Goal: Transaction & Acquisition: Obtain resource

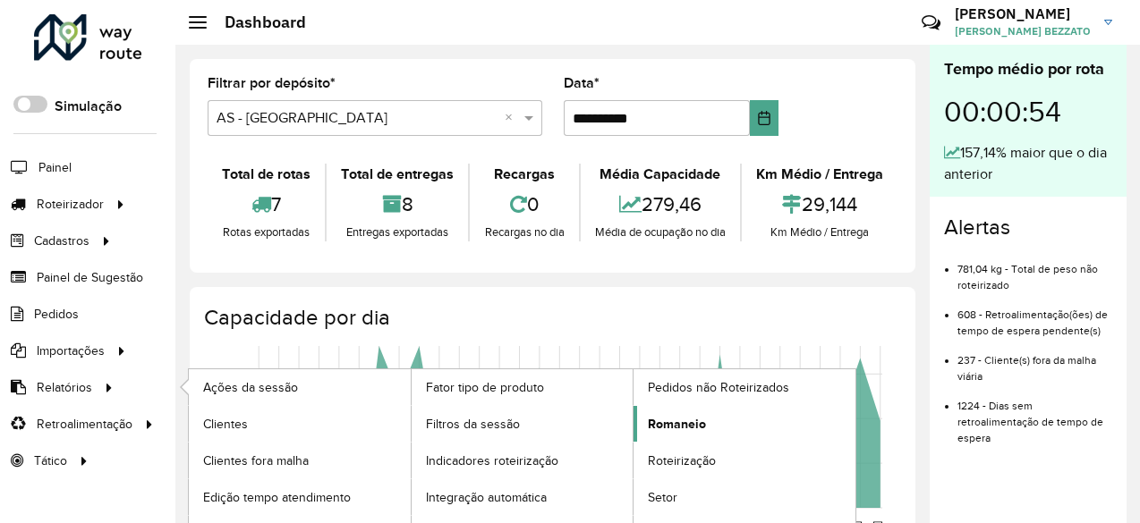
click at [667, 423] on span "Romaneio" at bounding box center [677, 424] width 58 height 19
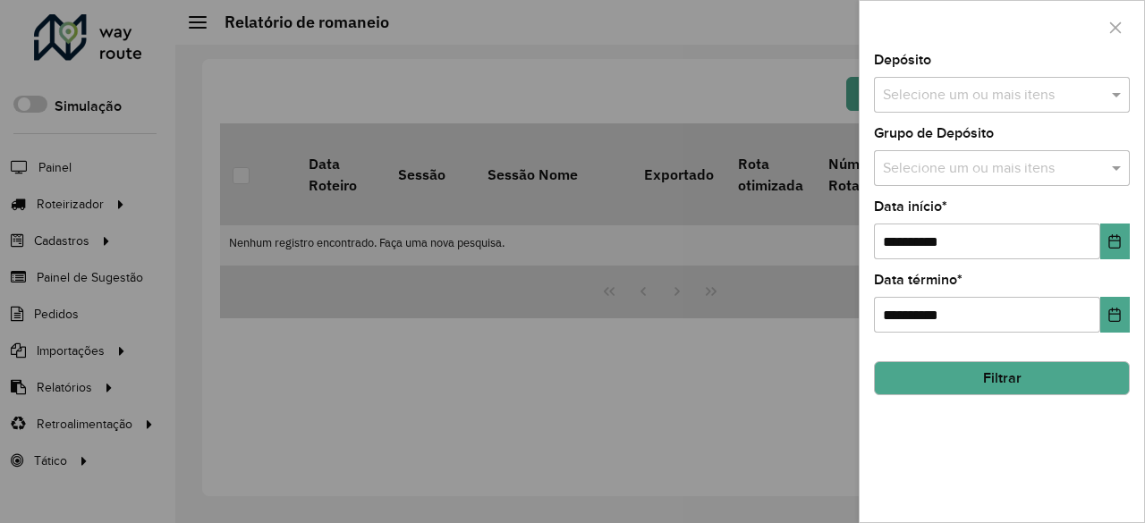
click at [1025, 103] on input "text" at bounding box center [993, 95] width 229 height 21
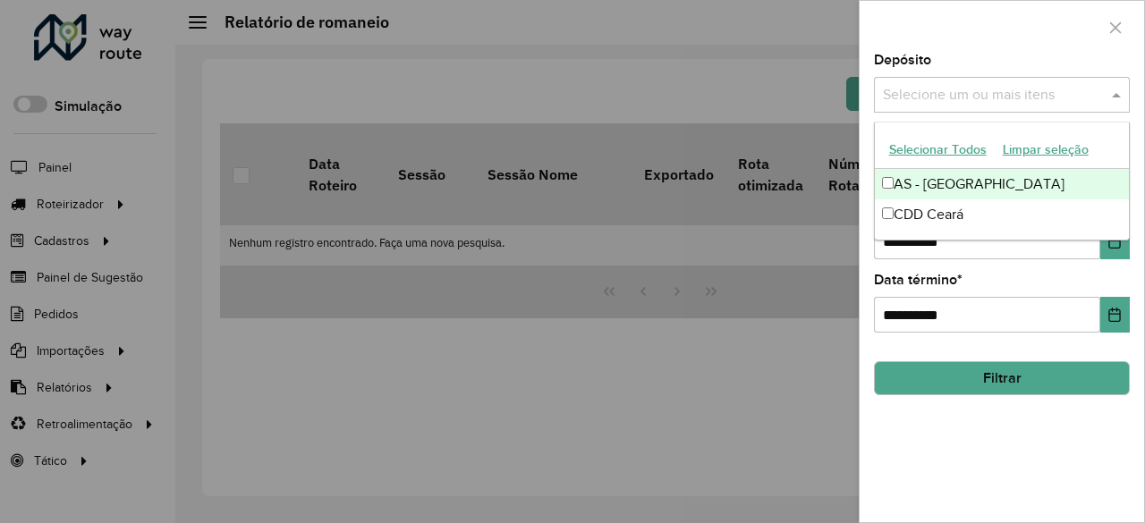
click at [967, 146] on button "Selecionar Todos" at bounding box center [938, 150] width 114 height 28
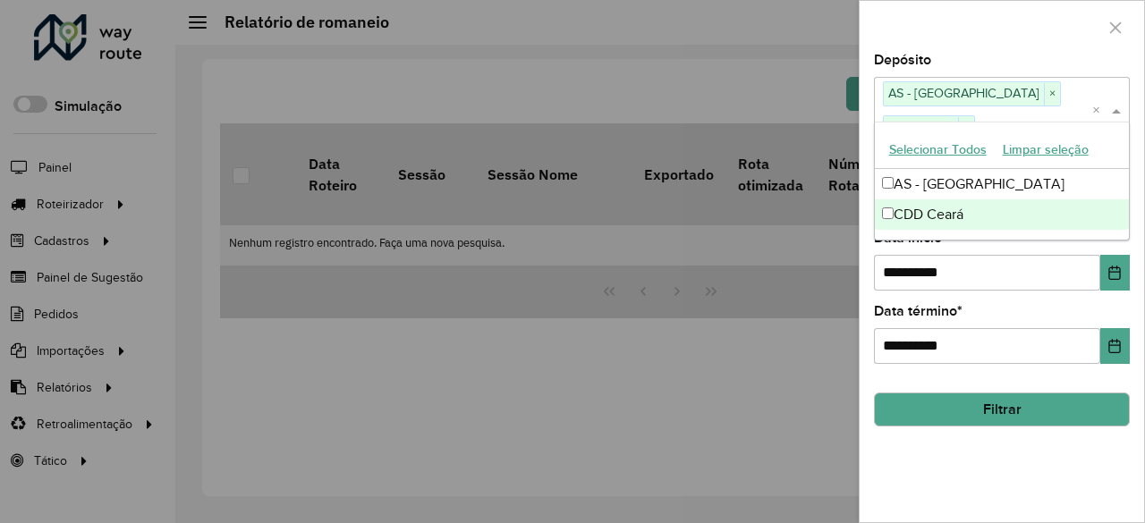
click at [941, 469] on div "**********" at bounding box center [1002, 288] width 285 height 469
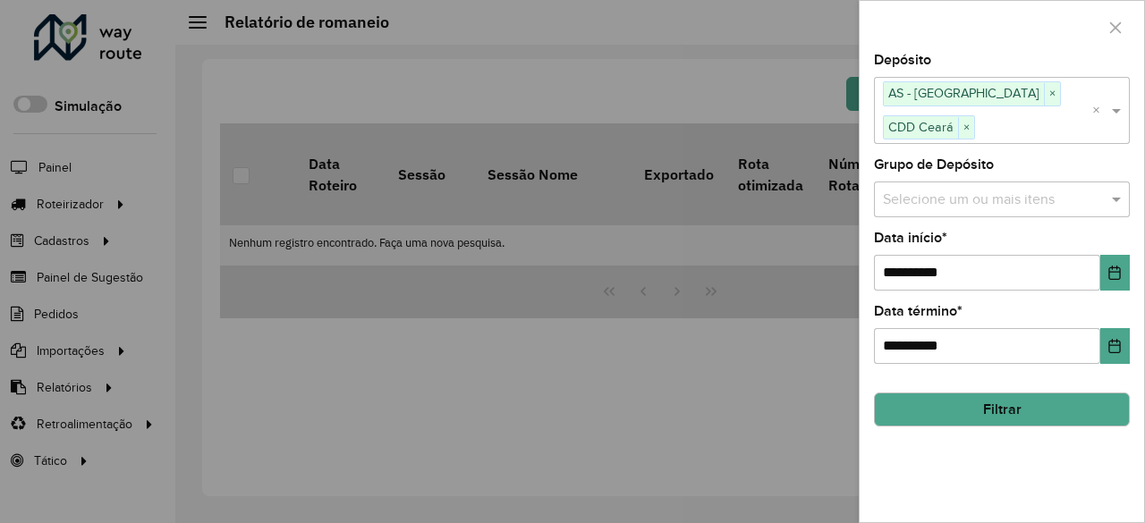
click at [930, 393] on button "Filtrar" at bounding box center [1002, 410] width 256 height 34
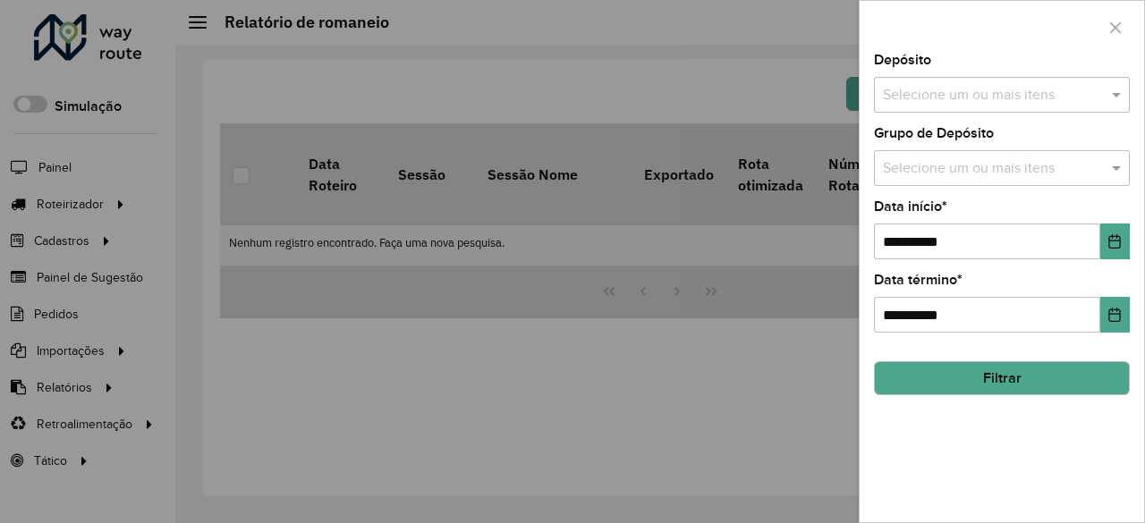
click at [1019, 82] on div "Selecione um ou mais itens" at bounding box center [1002, 95] width 256 height 36
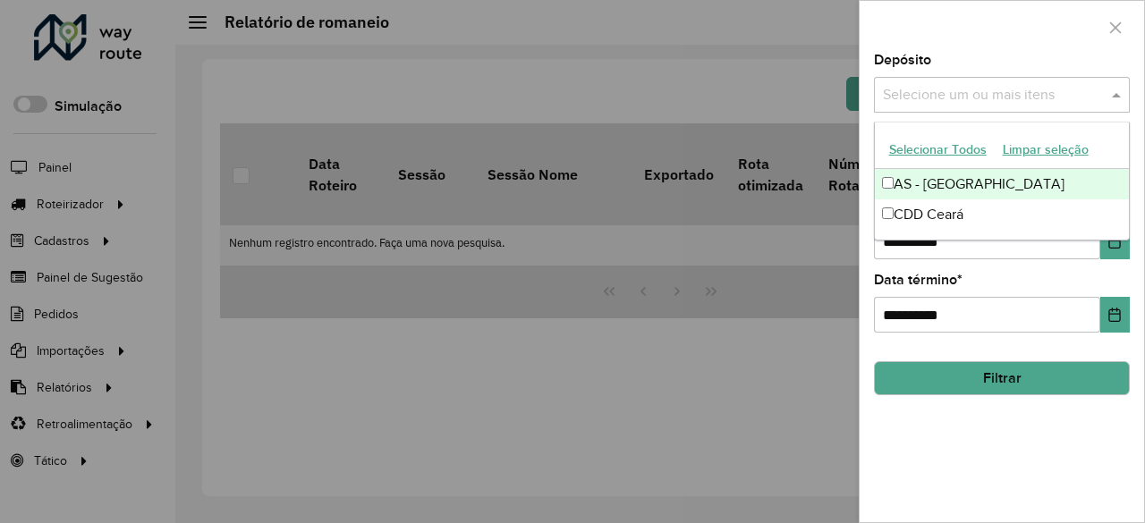
click at [957, 140] on button "Selecionar Todos" at bounding box center [938, 150] width 114 height 28
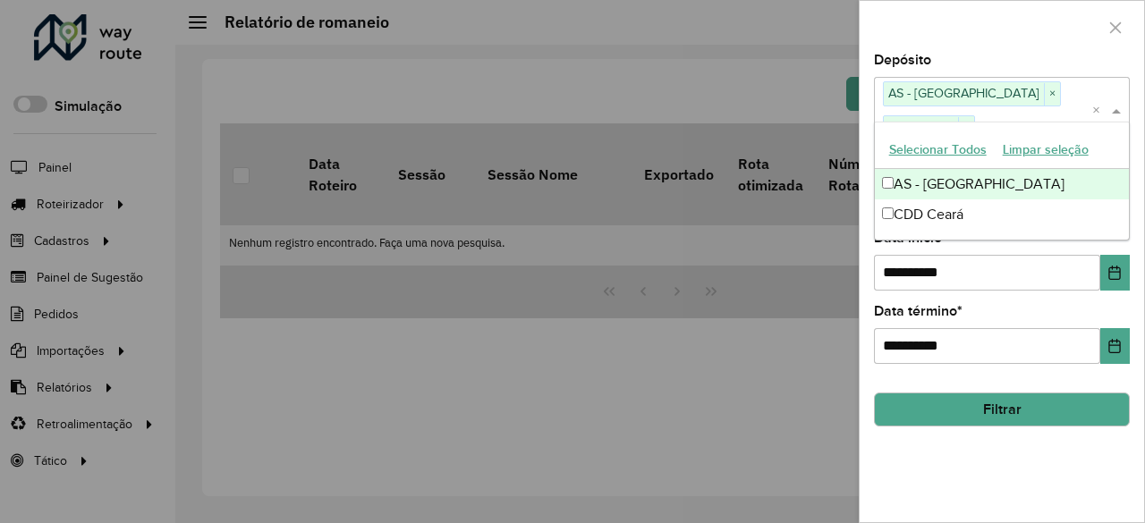
click at [1004, 393] on button "Filtrar" at bounding box center [1002, 410] width 256 height 34
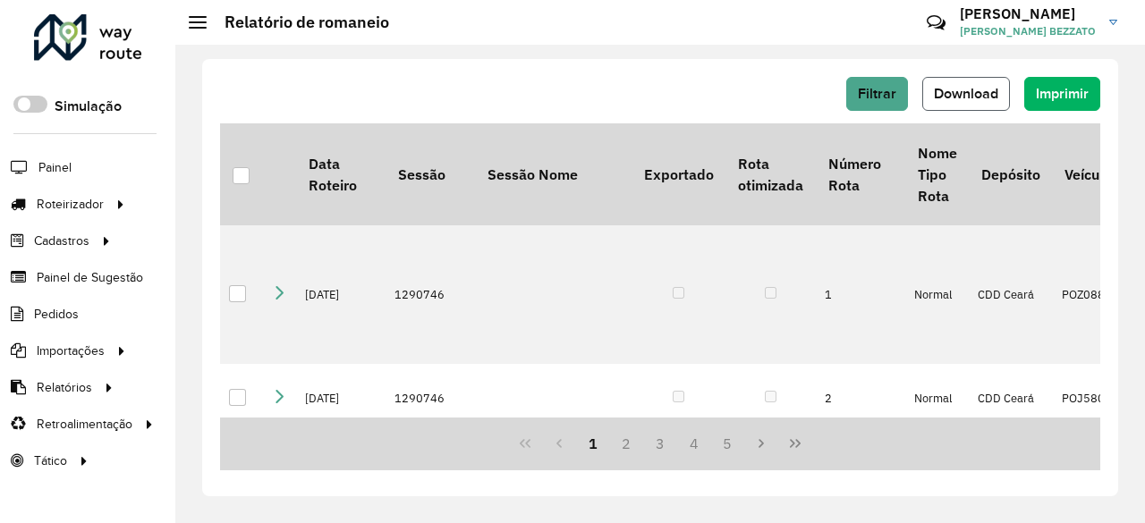
click at [975, 83] on button "Download" at bounding box center [966, 94] width 88 height 34
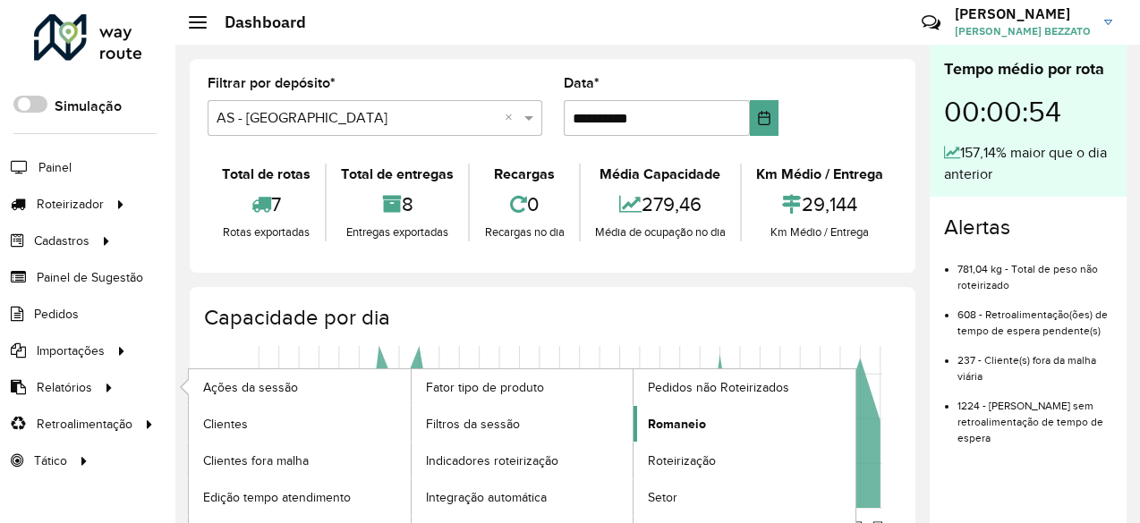
click at [685, 407] on link "Romaneio" at bounding box center [744, 424] width 222 height 36
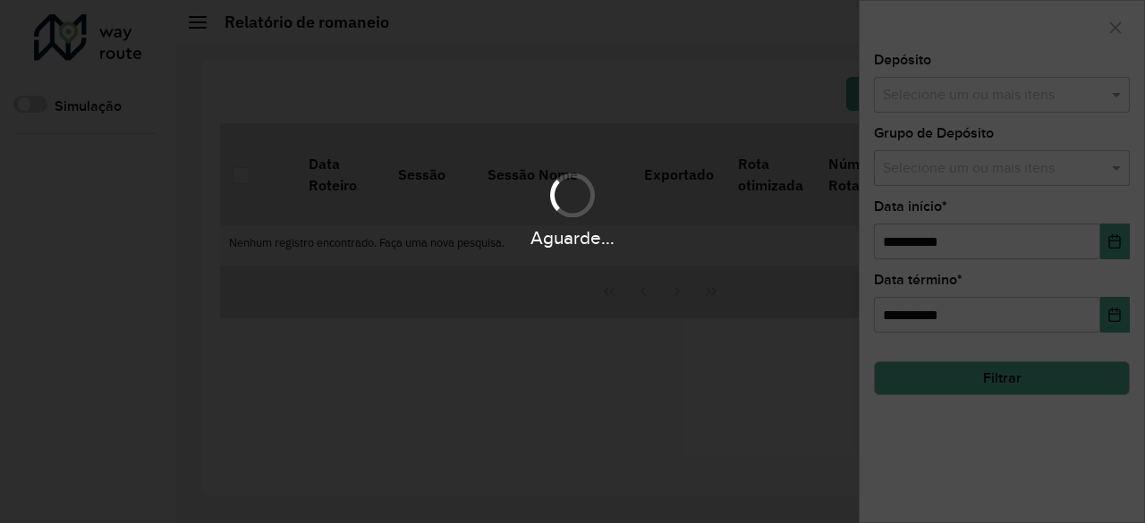
click at [1081, 82] on div "Aguarde..." at bounding box center [572, 261] width 1145 height 523
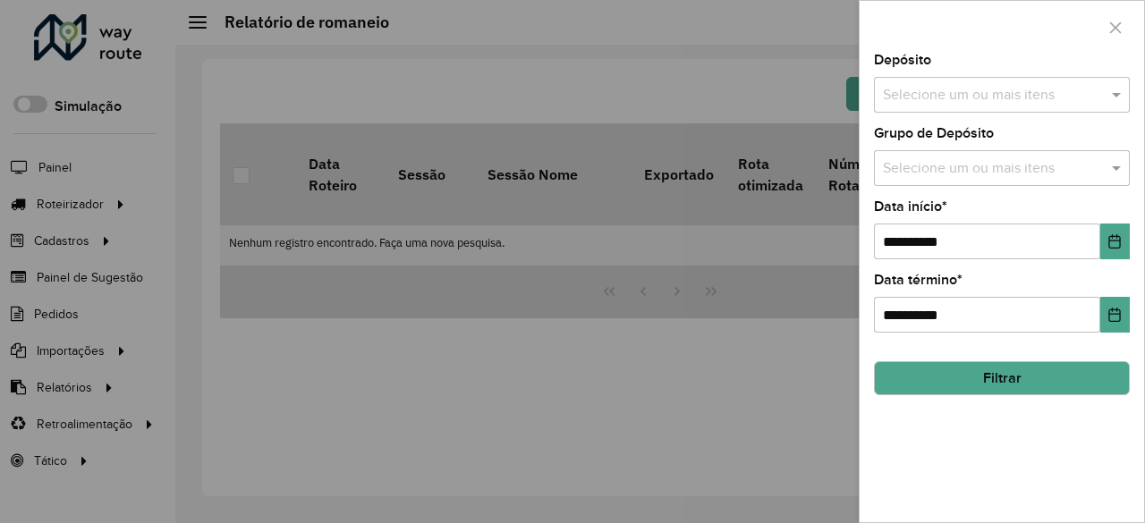
click at [990, 81] on div "Selecione um ou mais itens" at bounding box center [1002, 95] width 256 height 36
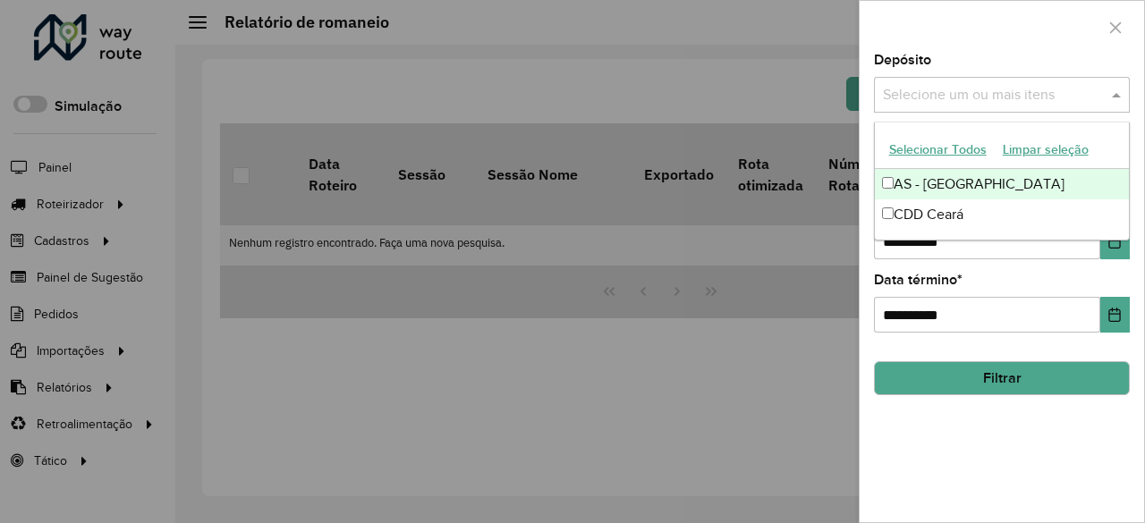
click at [920, 149] on button "Selecionar Todos" at bounding box center [938, 150] width 114 height 28
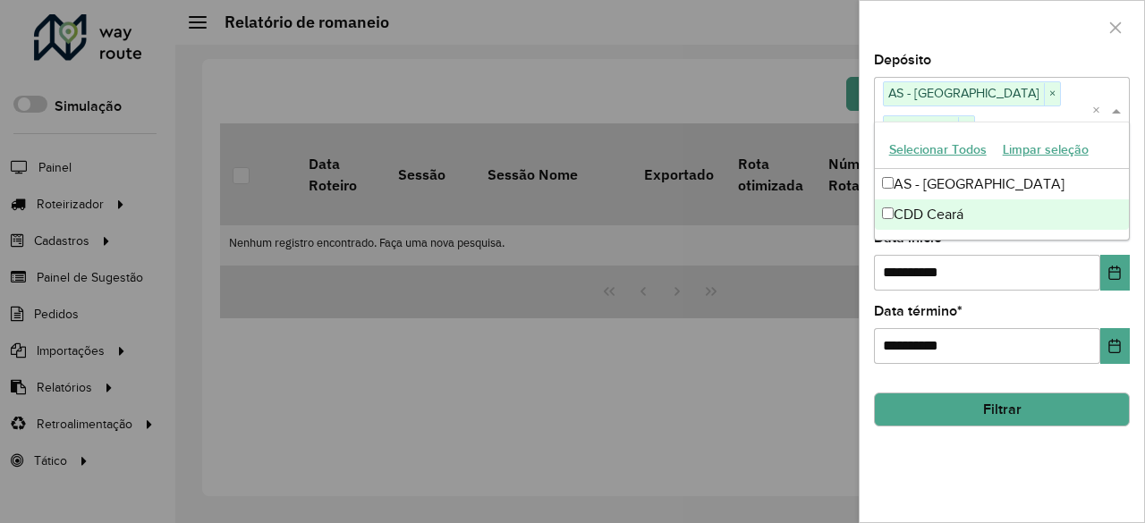
click at [946, 393] on button "Filtrar" at bounding box center [1002, 410] width 256 height 34
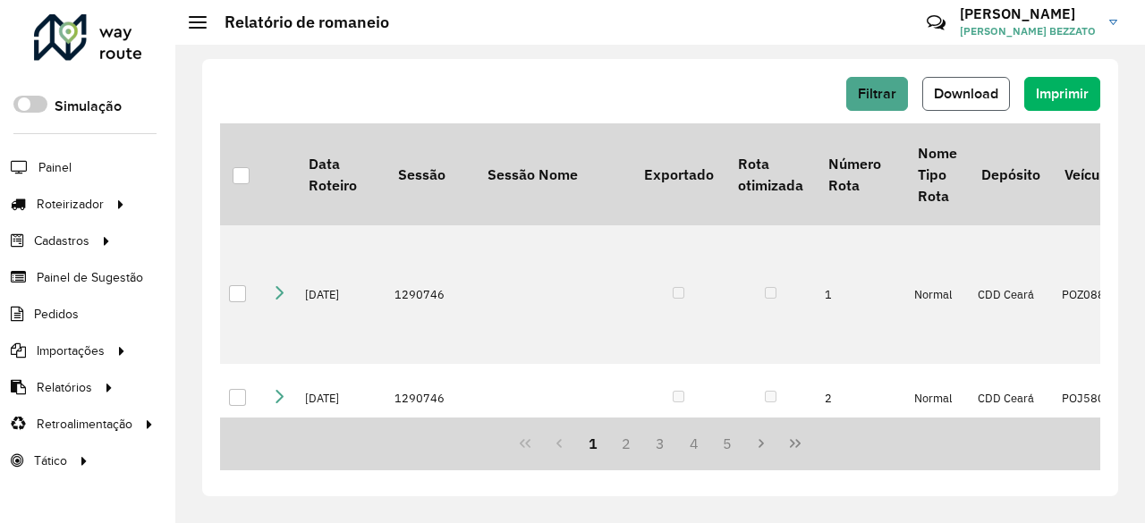
click at [977, 86] on span "Download" at bounding box center [966, 93] width 64 height 15
